Goal: Complete application form: Complete application form

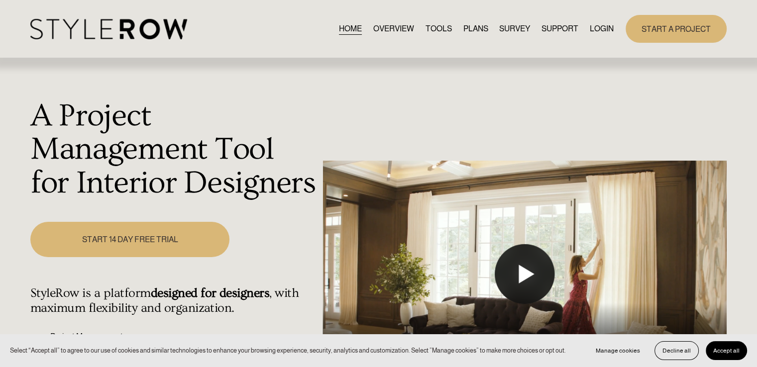
click at [507, 276] on button "Play" at bounding box center [525, 274] width 60 height 60
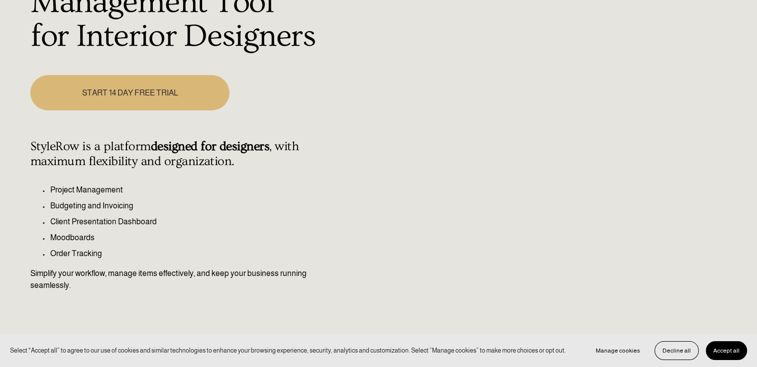
scroll to position [123, 0]
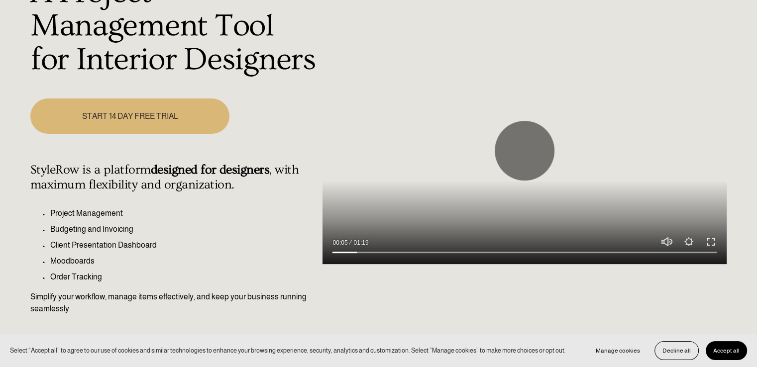
click at [708, 240] on button "Exit fullscreen Enter fullscreen" at bounding box center [711, 242] width 12 height 12
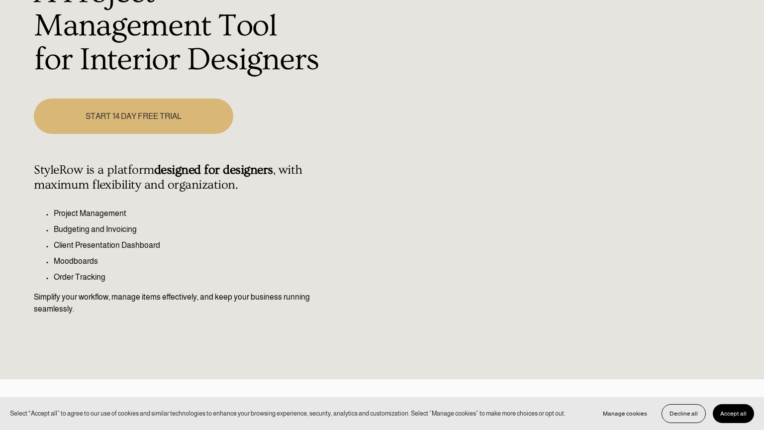
type input "100"
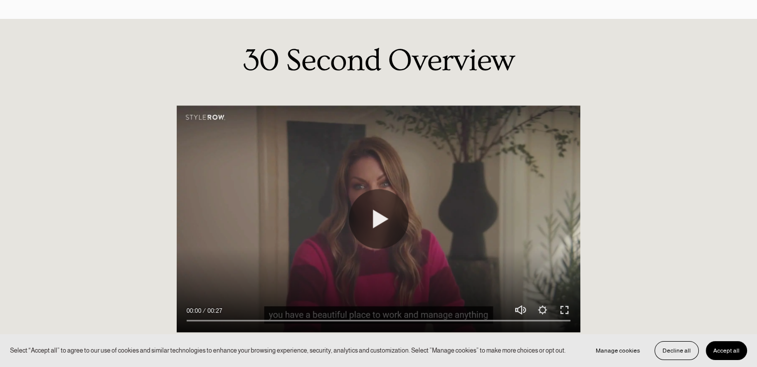
scroll to position [824, 0]
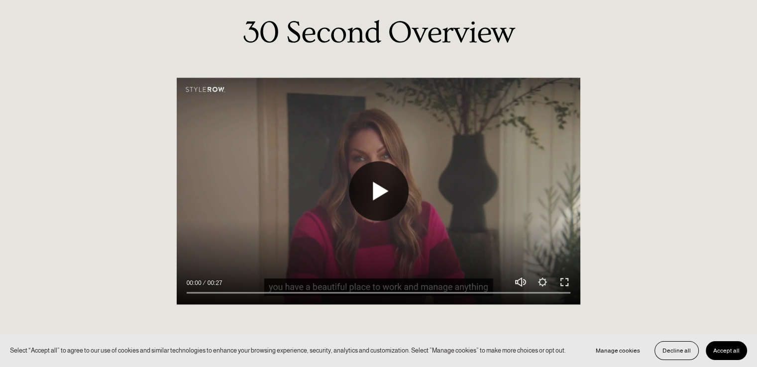
click at [364, 183] on button "Play" at bounding box center [379, 191] width 60 height 60
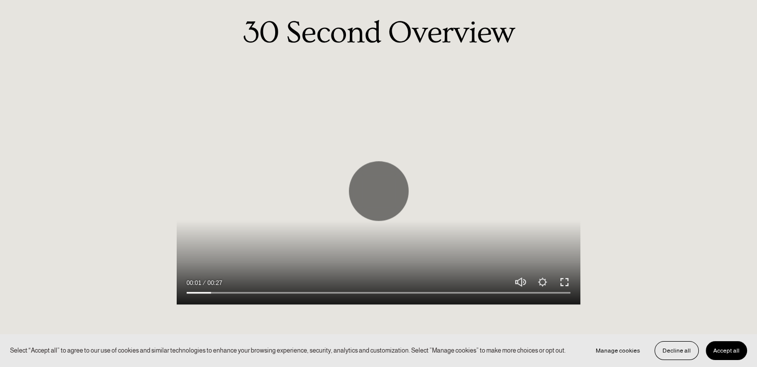
click at [567, 281] on button "Exit fullscreen Enter fullscreen" at bounding box center [564, 282] width 12 height 12
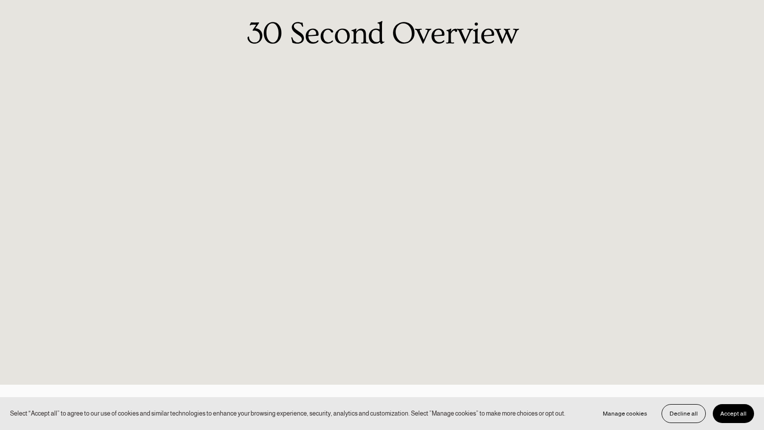
type input "10.1"
type input "100"
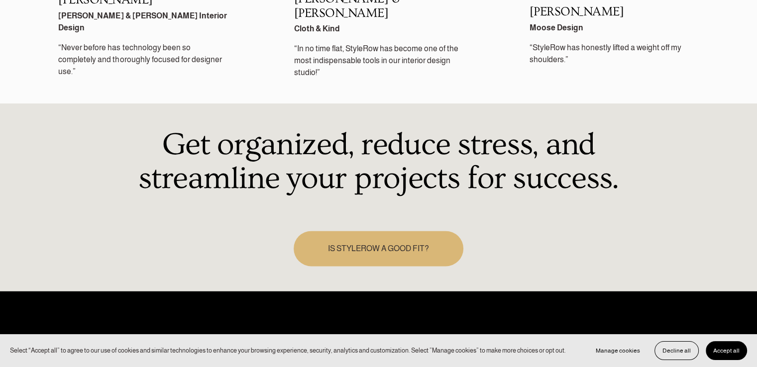
scroll to position [1412, 0]
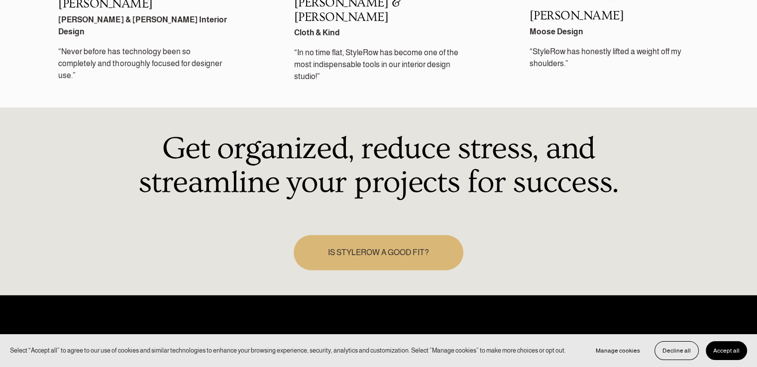
click at [424, 235] on link "IS STYLEROW A GOOD FIT?" at bounding box center [379, 252] width 170 height 35
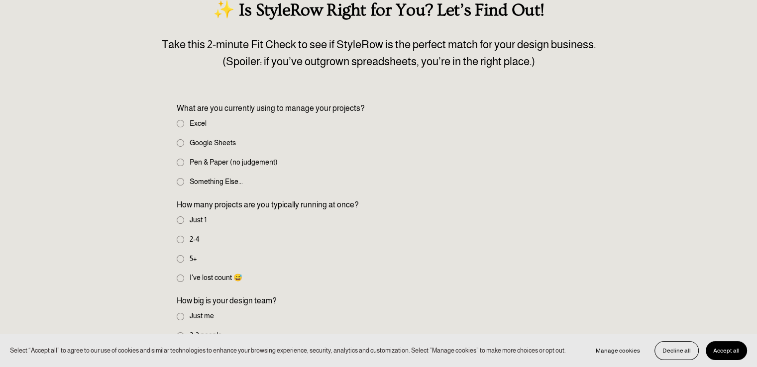
scroll to position [114, 0]
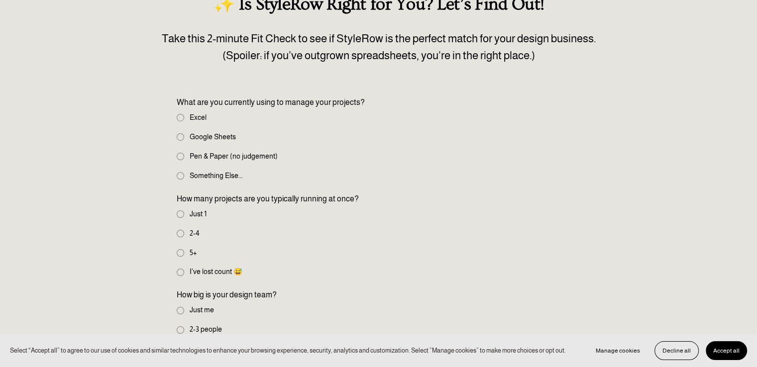
click at [184, 273] on label "I've lost count 😅" at bounding box center [211, 272] width 68 height 11
click at [184, 273] on input "I've lost count 😅" at bounding box center [180, 272] width 7 height 7
radio input "true"
click at [181, 174] on input "Something Else..." at bounding box center [180, 175] width 7 height 7
radio input "true"
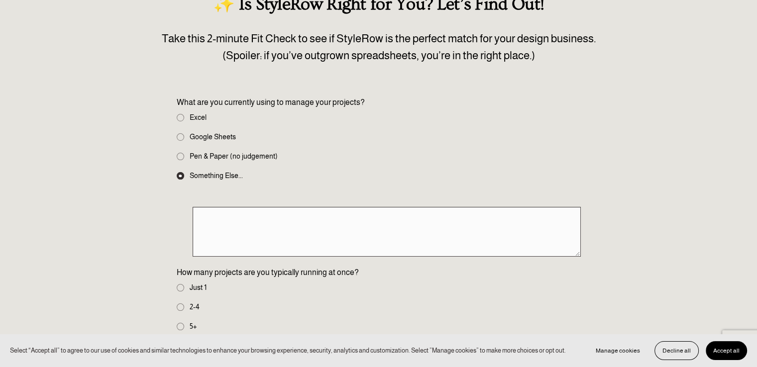
click at [342, 214] on textarea at bounding box center [387, 232] width 388 height 50
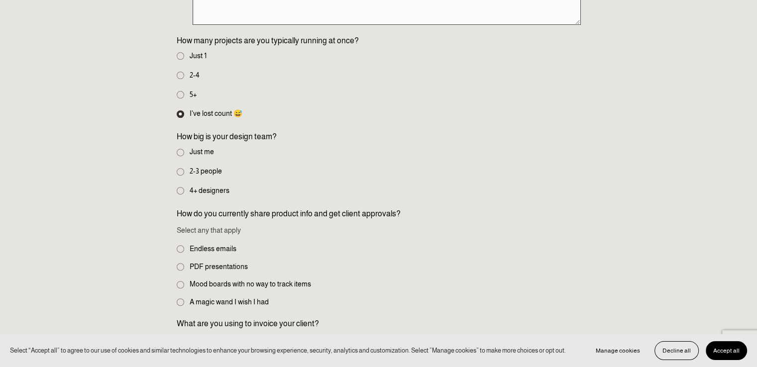
scroll to position [357, 0]
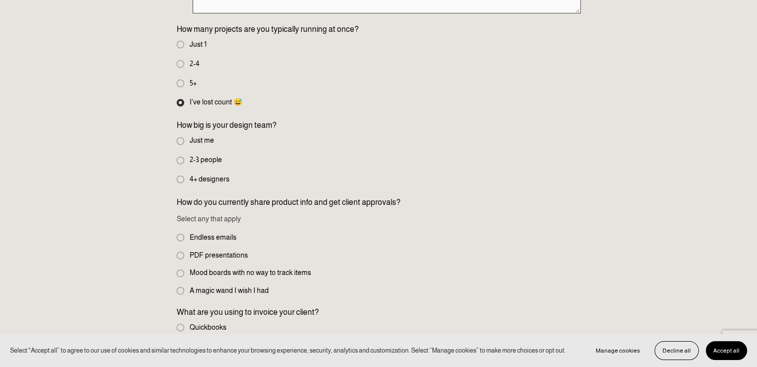
type textarea "Notion"
click at [181, 174] on label "4+ designers" at bounding box center [204, 179] width 55 height 11
click at [181, 176] on input "4+ designers" at bounding box center [180, 179] width 7 height 7
radio input "true"
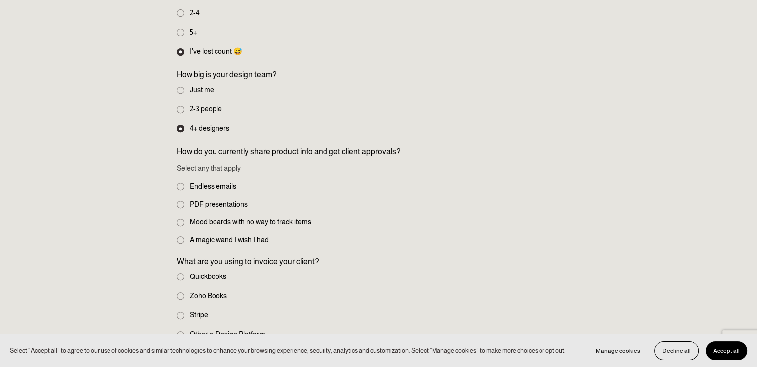
scroll to position [410, 0]
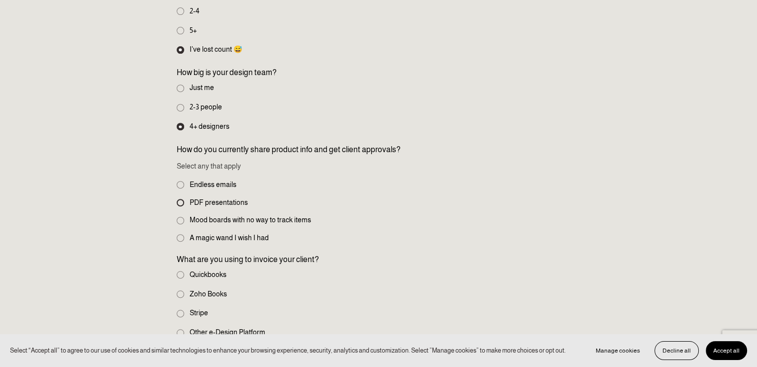
click at [179, 201] on input "PDF presentations" at bounding box center [180, 202] width 7 height 7
checkbox input "true"
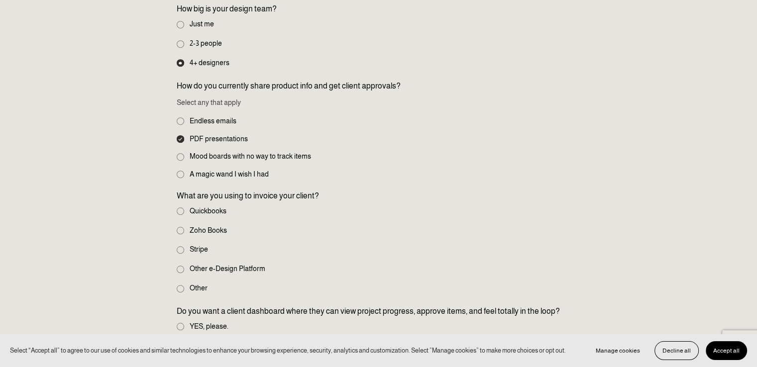
scroll to position [484, 0]
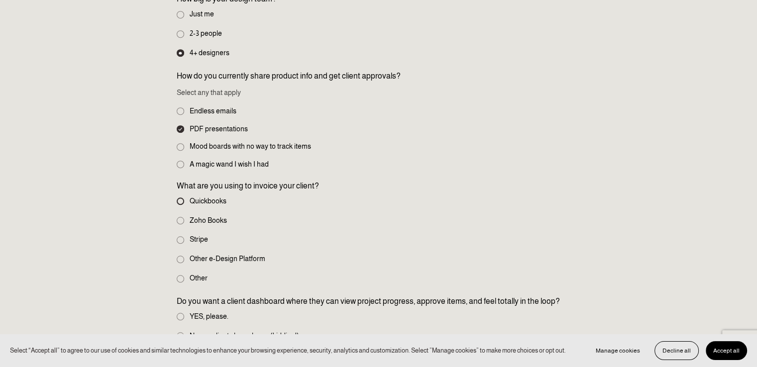
click at [183, 203] on input "Quickbooks" at bounding box center [180, 201] width 7 height 7
radio input "true"
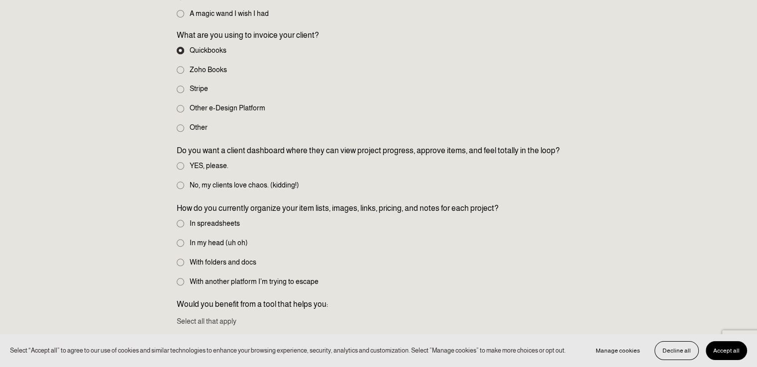
scroll to position [638, 0]
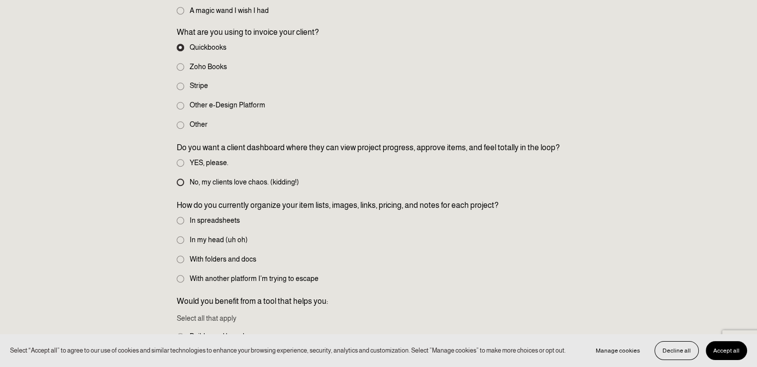
click at [184, 181] on input "No, my clients love chaos. (kidding!)" at bounding box center [180, 182] width 7 height 7
radio input "true"
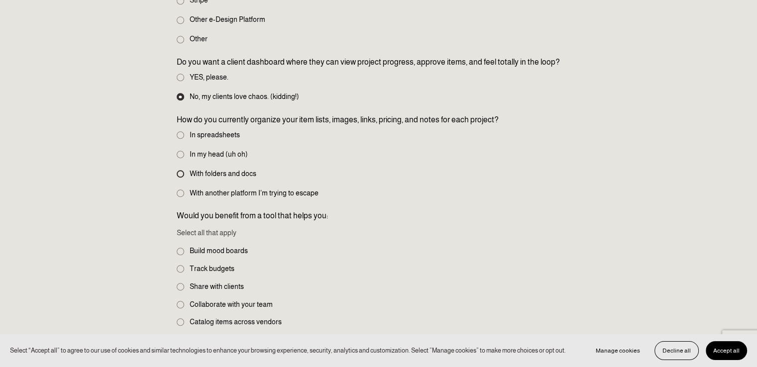
click at [181, 174] on input "With folders and docs" at bounding box center [180, 173] width 7 height 7
radio input "true"
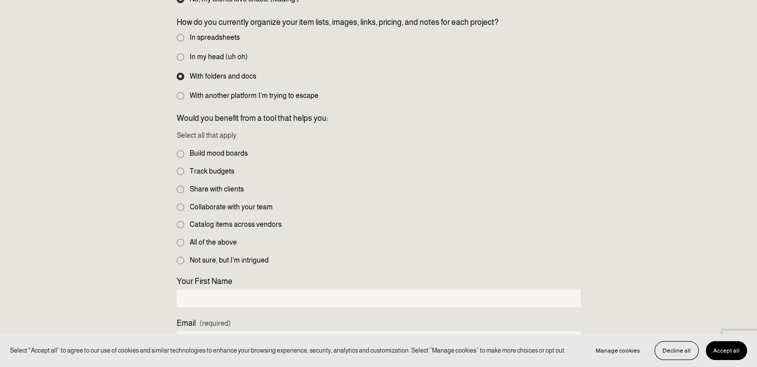
scroll to position [827, 0]
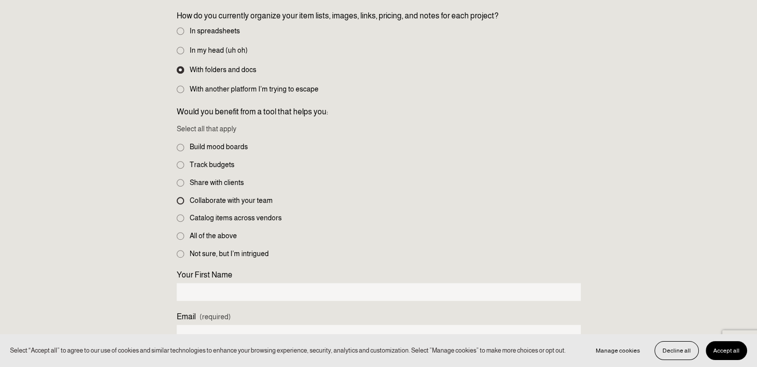
click at [182, 197] on input "Collaborate with your team" at bounding box center [180, 200] width 7 height 7
checkbox input "true"
click at [181, 217] on input "Catalog items across vendors" at bounding box center [180, 217] width 7 height 7
checkbox input "true"
click at [181, 237] on input "All of the above" at bounding box center [180, 235] width 7 height 7
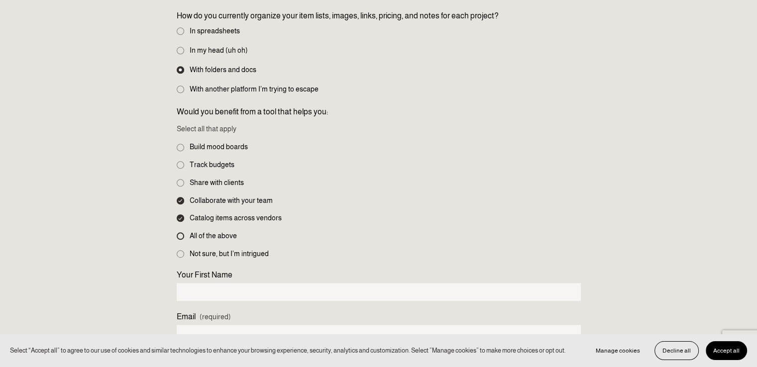
checkbox input "true"
click at [179, 184] on input "Share with clients" at bounding box center [180, 182] width 7 height 7
checkbox input "true"
click at [183, 161] on input "Track budgets" at bounding box center [180, 164] width 7 height 7
checkbox input "true"
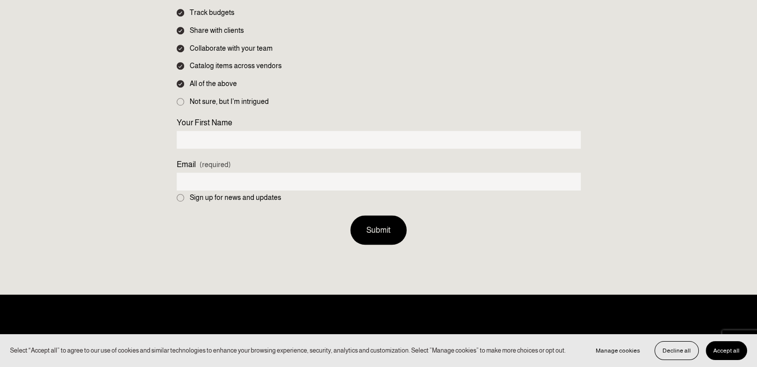
scroll to position [1001, 0]
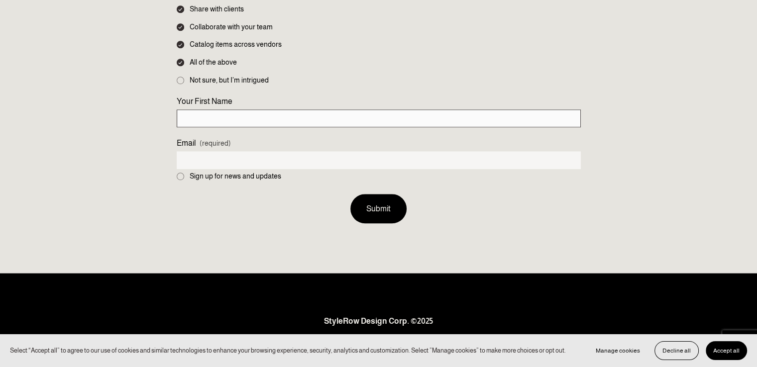
click at [262, 116] on input "Your First Name" at bounding box center [379, 118] width 404 height 18
type input "Makayla"
click at [231, 160] on input "Email (required)" at bounding box center [379, 160] width 404 height 18
type input "mmakhowardd@gmail.com"
click at [365, 210] on button "Submit Submit" at bounding box center [378, 208] width 56 height 29
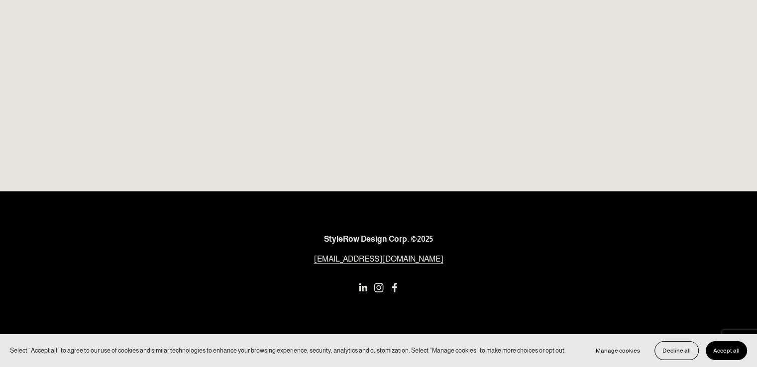
scroll to position [0, 0]
